Goal: Task Accomplishment & Management: Manage account settings

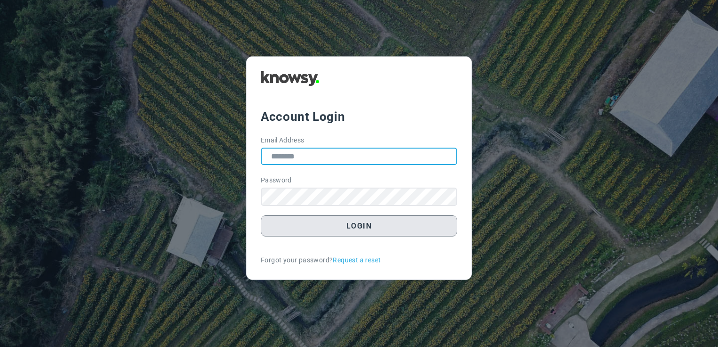
type input "**********"
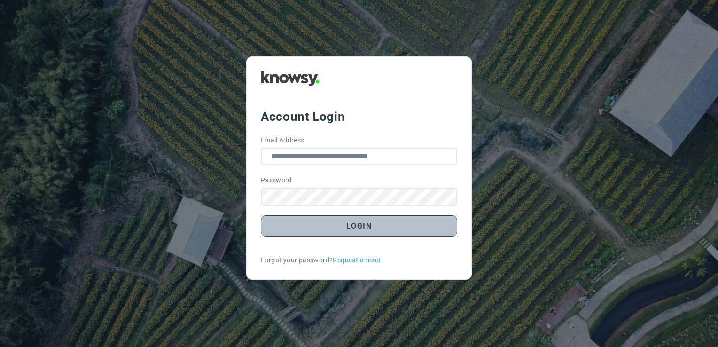
click at [348, 234] on button "Login" at bounding box center [359, 225] width 196 height 21
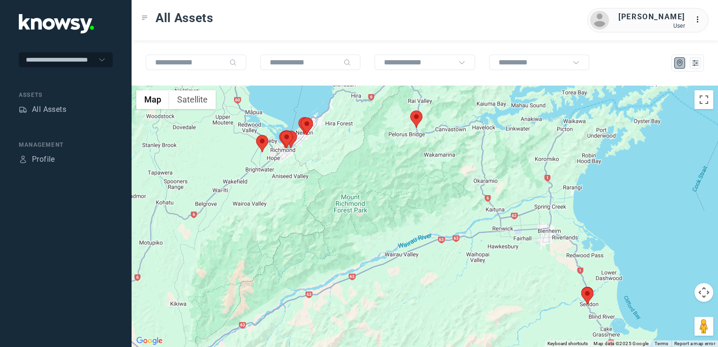
click at [353, 158] on div at bounding box center [425, 216] width 587 height 261
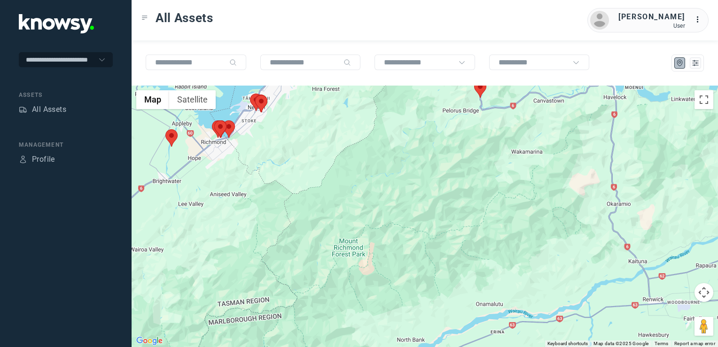
click at [293, 165] on div at bounding box center [425, 216] width 587 height 261
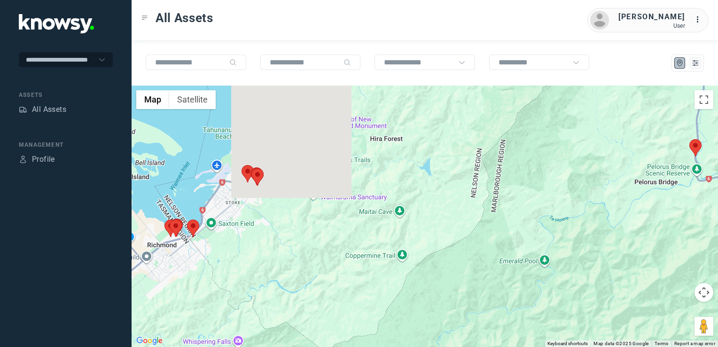
drag, startPoint x: 250, startPoint y: 159, endPoint x: 277, endPoint y: 287, distance: 131.2
click at [277, 287] on div at bounding box center [425, 216] width 587 height 261
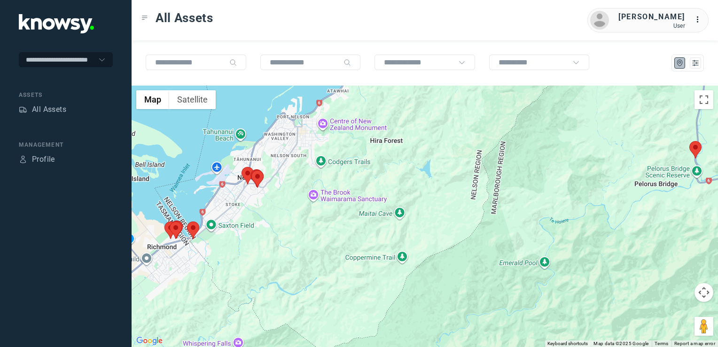
click at [194, 232] on img at bounding box center [193, 229] width 12 height 17
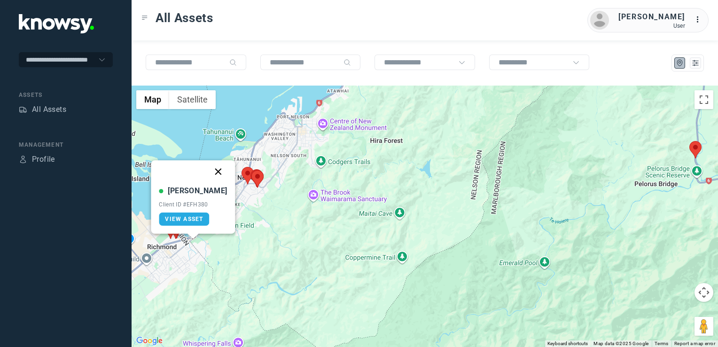
click at [210, 167] on button "Close" at bounding box center [218, 171] width 23 height 23
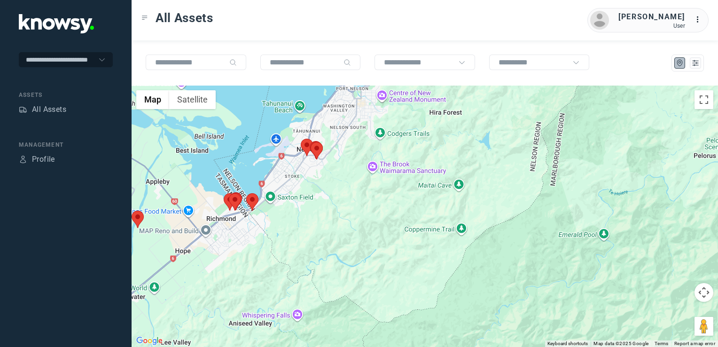
drag, startPoint x: 232, startPoint y: 245, endPoint x: 293, endPoint y: 217, distance: 67.1
click at [293, 217] on div at bounding box center [425, 216] width 587 height 261
click at [319, 155] on img at bounding box center [317, 150] width 12 height 17
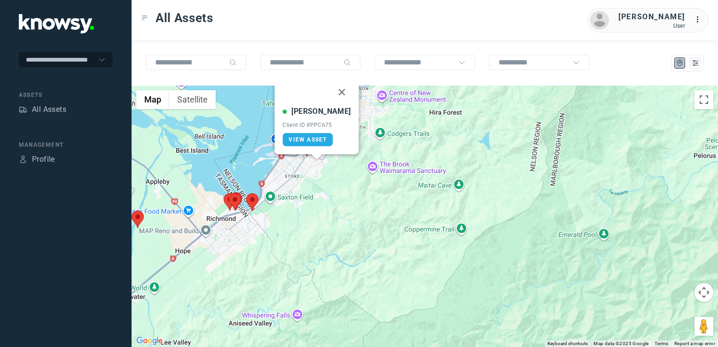
click at [319, 155] on div at bounding box center [317, 157] width 12 height 6
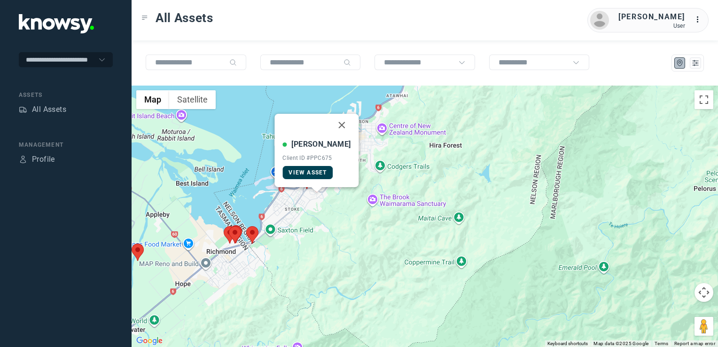
click at [319, 155] on div "[PERSON_NAME] J Client ID #PPC675 View Asset" at bounding box center [317, 159] width 68 height 40
click at [333, 124] on button "Close" at bounding box center [342, 125] width 23 height 23
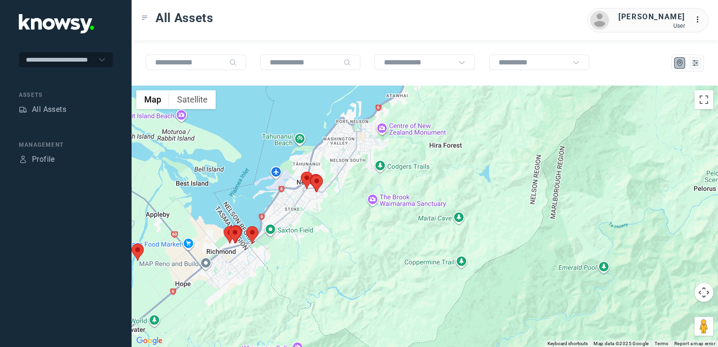
click at [305, 206] on div at bounding box center [425, 216] width 587 height 261
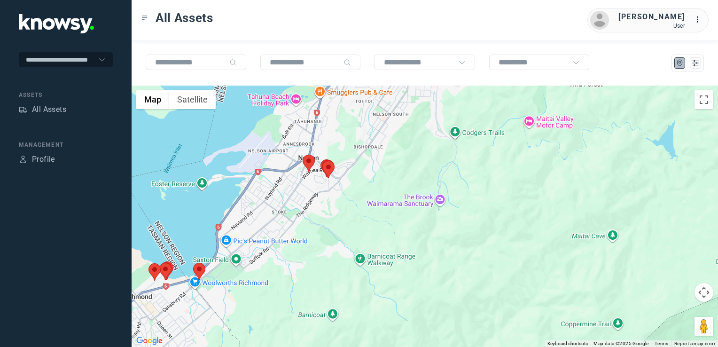
click at [310, 166] on img at bounding box center [309, 163] width 12 height 17
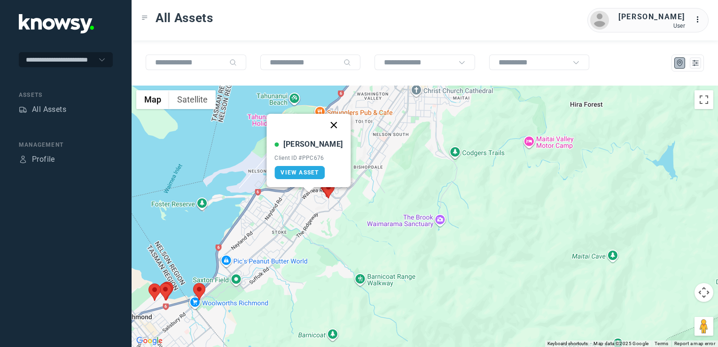
click at [327, 122] on button "Close" at bounding box center [334, 125] width 23 height 23
